Goal: Navigation & Orientation: Find specific page/section

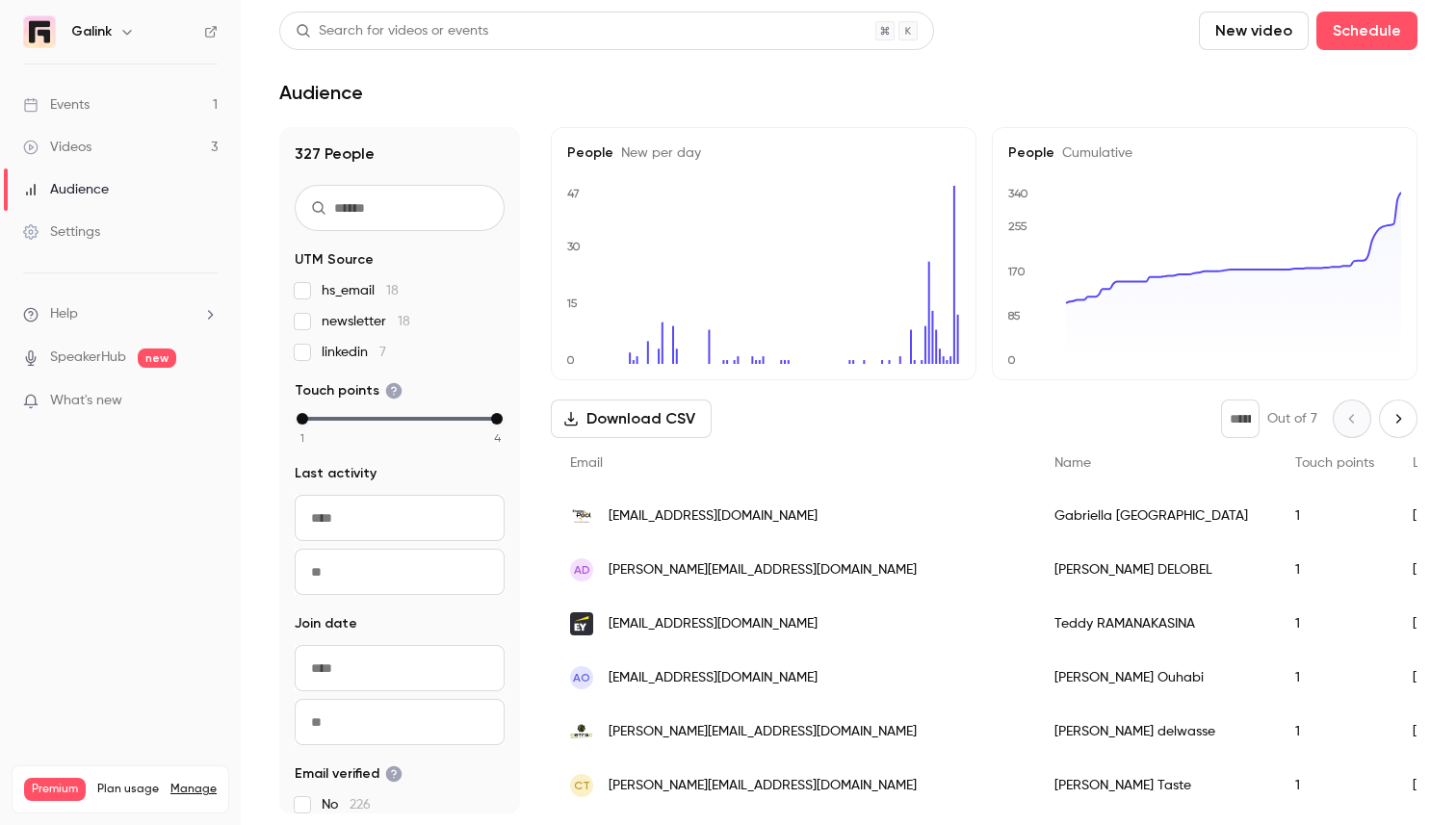
click at [89, 92] on link "Events 1" at bounding box center [120, 104] width 241 height 43
